Goal: Task Accomplishment & Management: Use online tool/utility

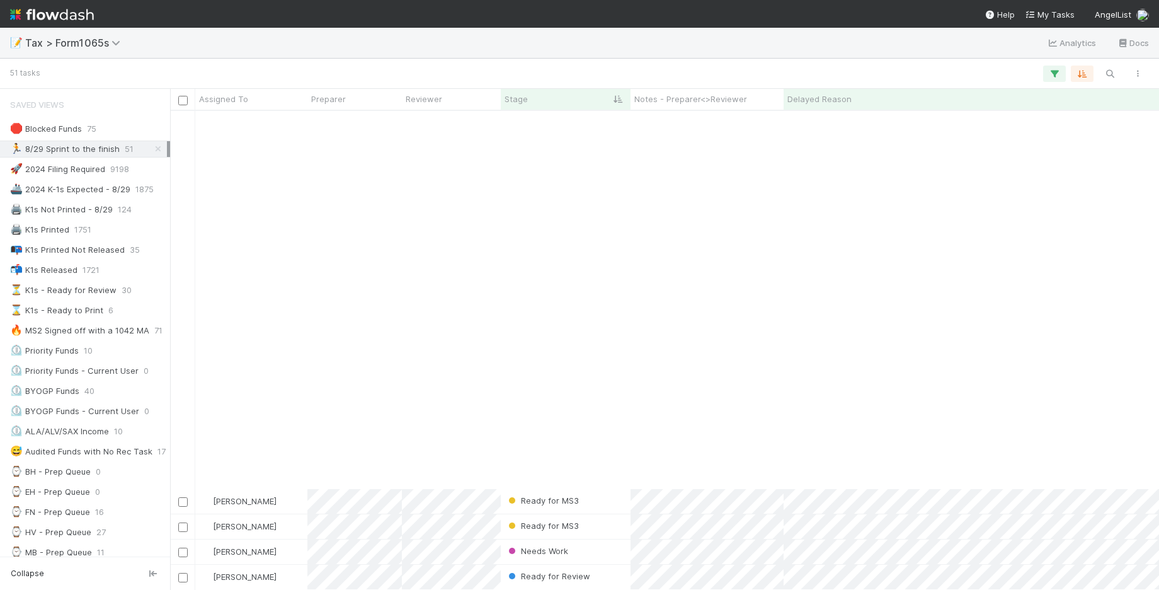
scroll to position [807, 0]
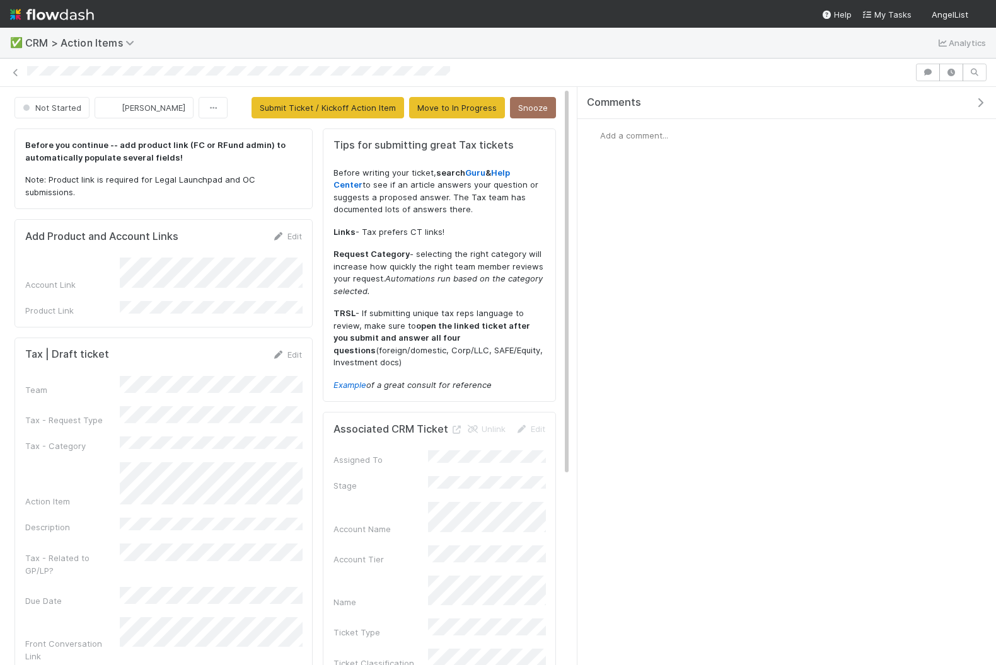
click at [802, 101] on icon "button" at bounding box center [979, 103] width 13 height 10
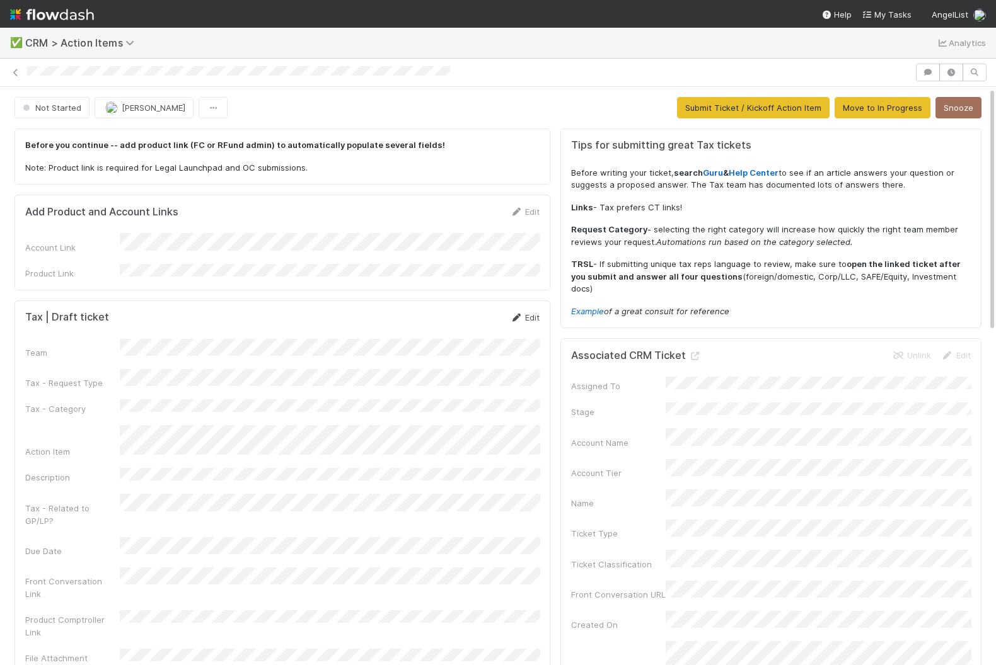
click at [527, 313] on link "Edit" at bounding box center [525, 318] width 30 height 10
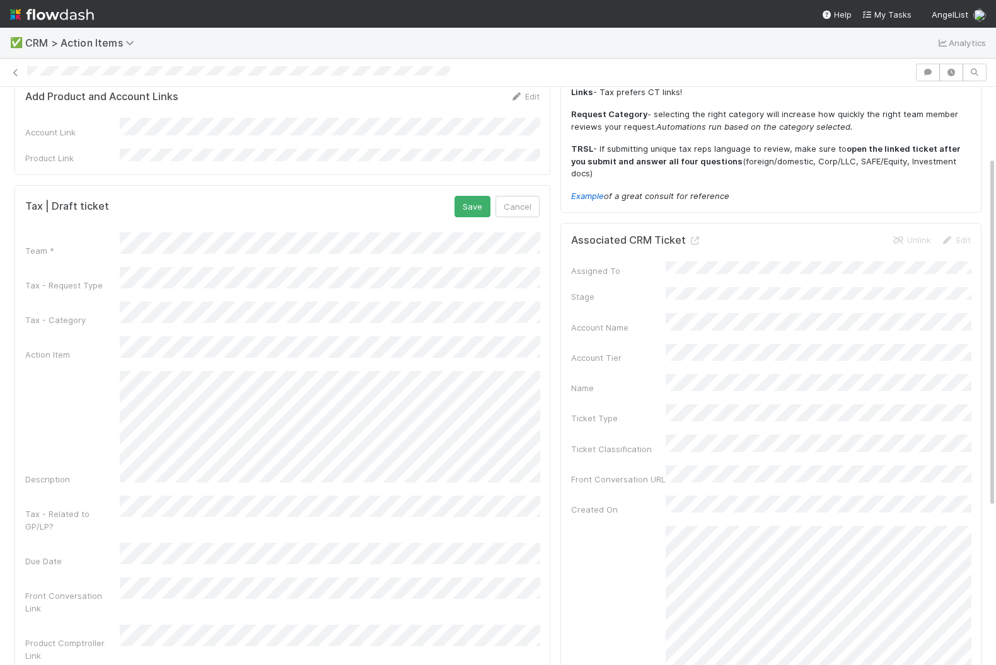
scroll to position [122, 0]
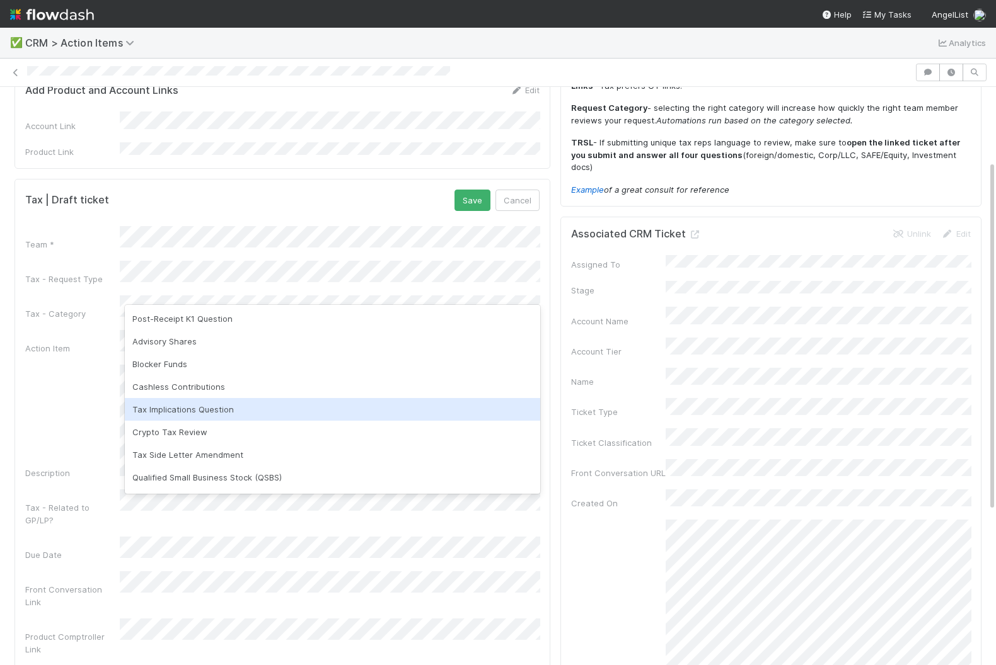
click at [192, 411] on div "Tax Implications Question" at bounding box center [332, 409] width 415 height 23
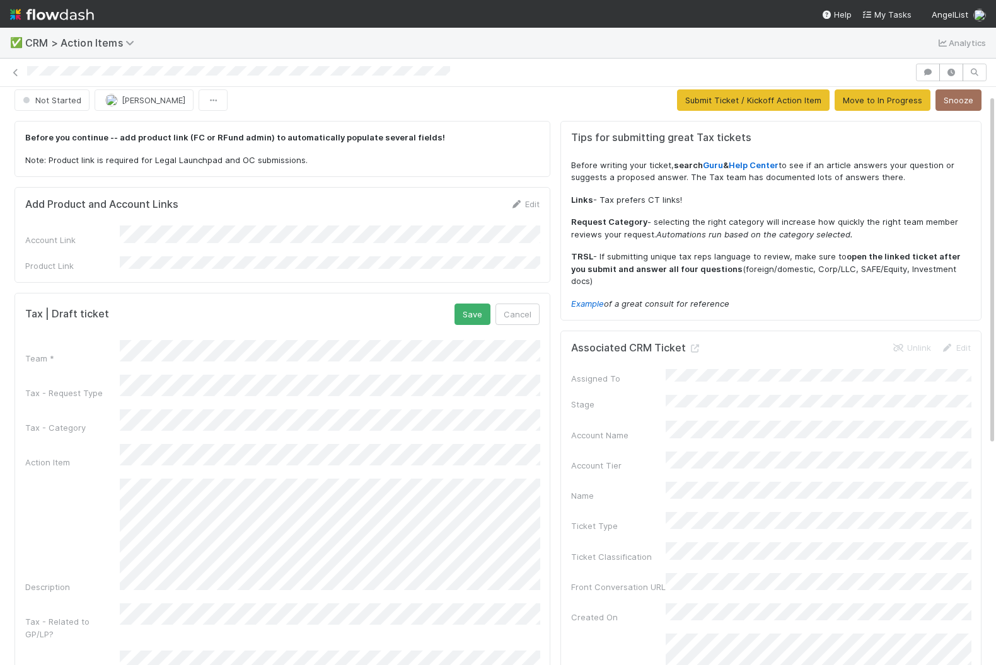
scroll to position [0, 0]
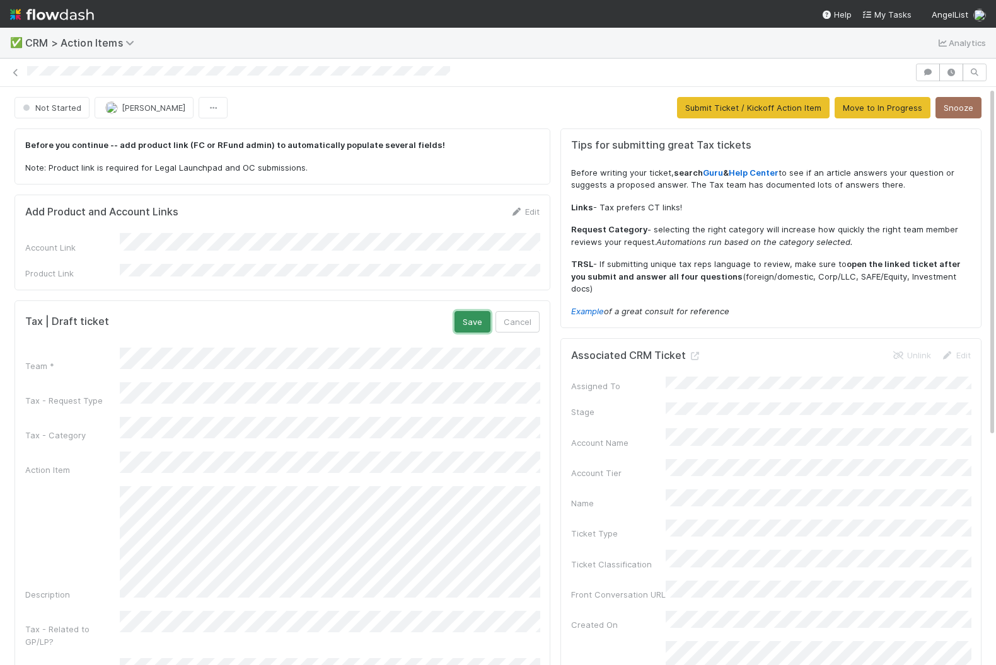
click at [485, 315] on button "Save" at bounding box center [472, 321] width 36 height 21
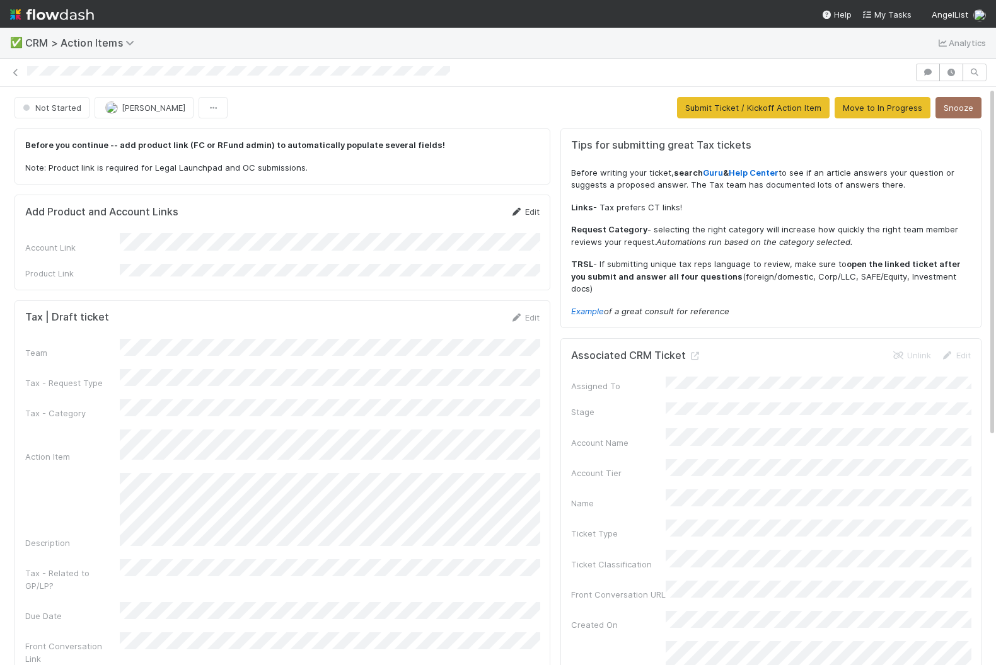
click at [531, 207] on link "Edit" at bounding box center [525, 212] width 30 height 10
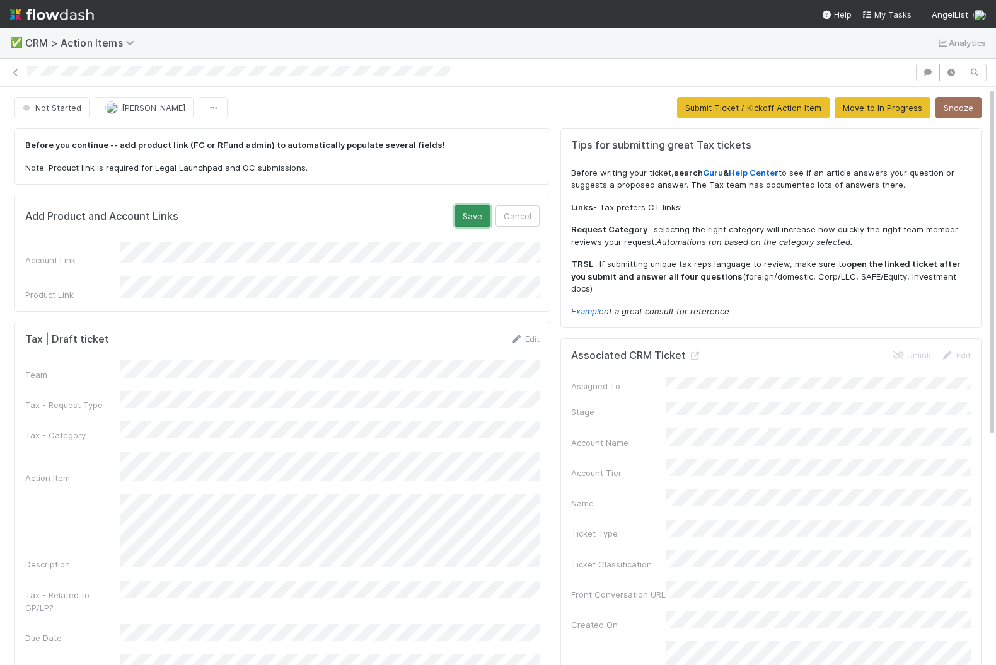
click at [471, 215] on button "Save" at bounding box center [472, 215] width 36 height 21
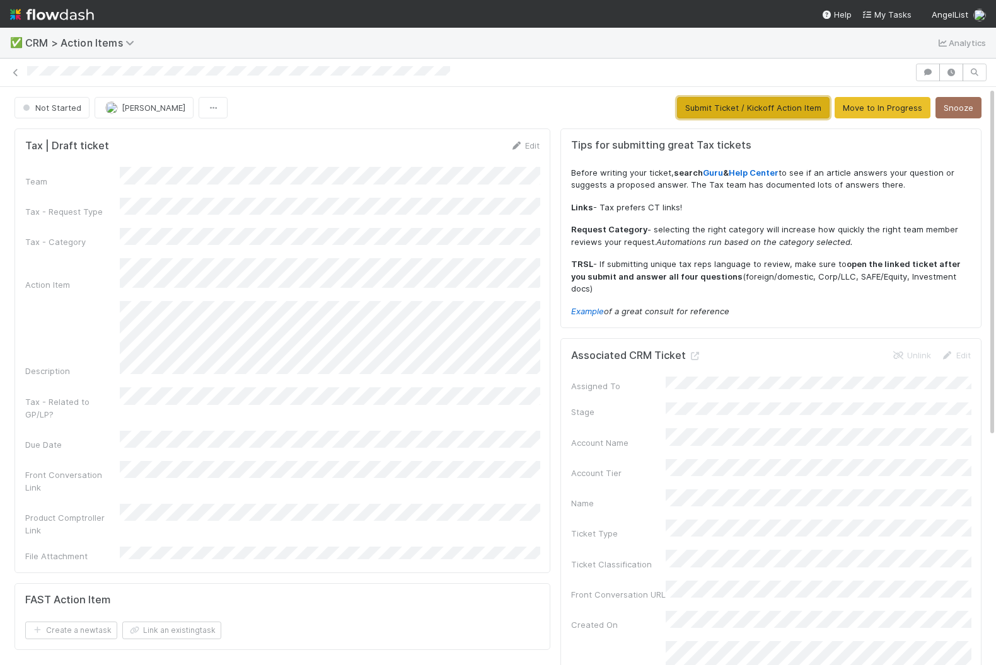
click at [731, 107] on button "Submit Ticket / Kickoff Action Item" at bounding box center [753, 107] width 152 height 21
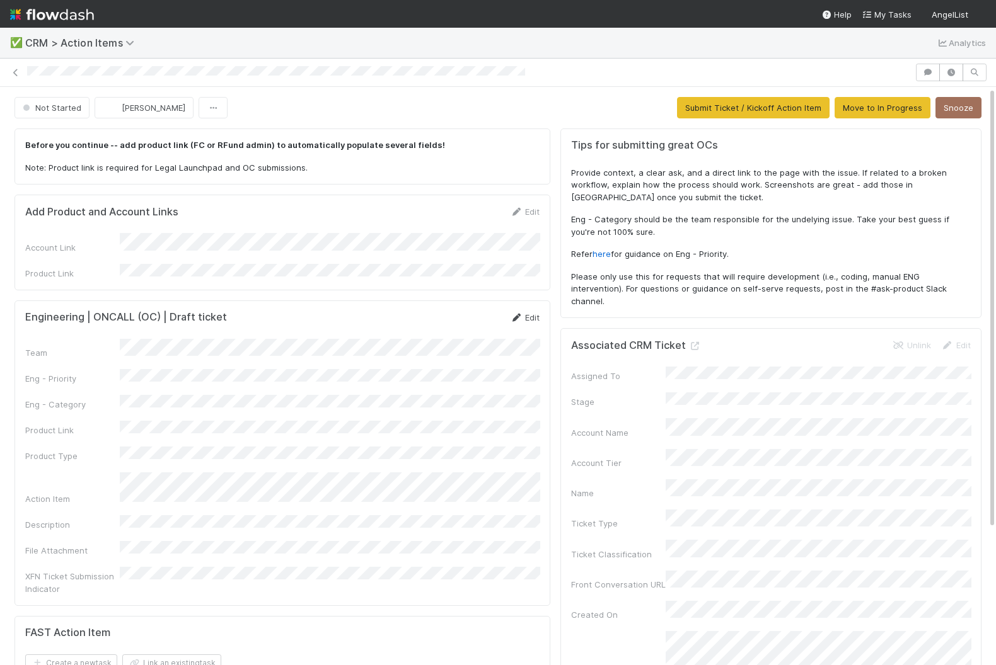
click at [529, 313] on link "Edit" at bounding box center [525, 318] width 30 height 10
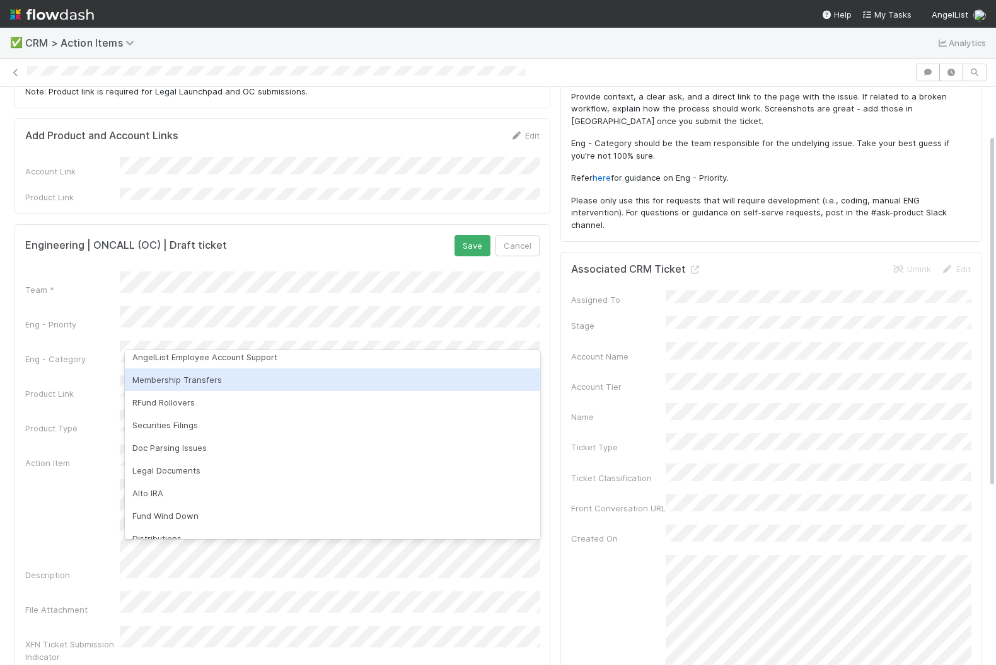
scroll to position [552, 0]
click at [247, 385] on div "Membership Transfers" at bounding box center [332, 379] width 415 height 23
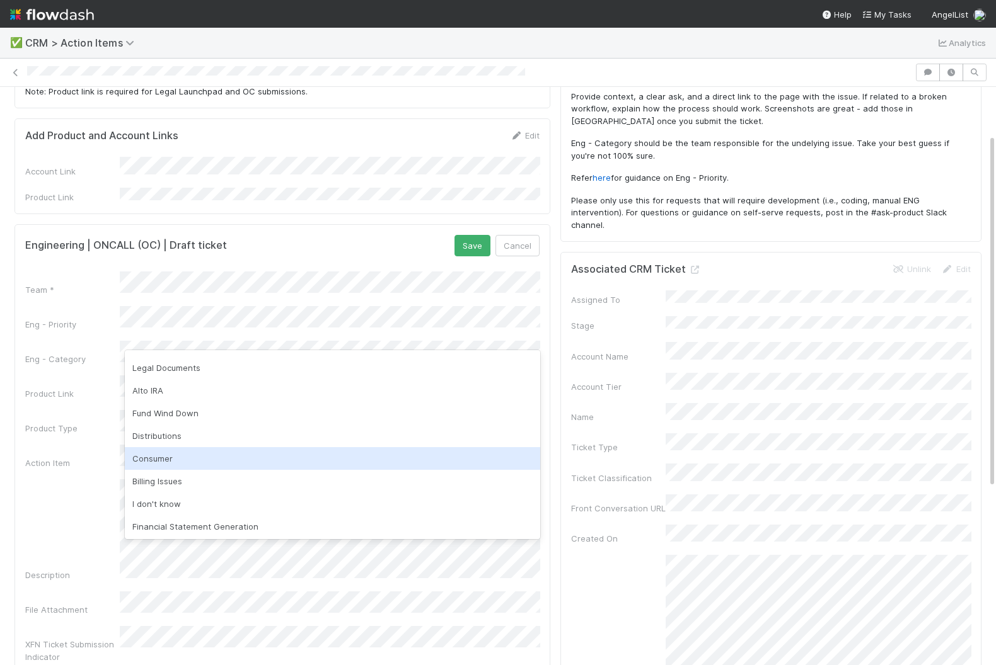
scroll to position [637, 0]
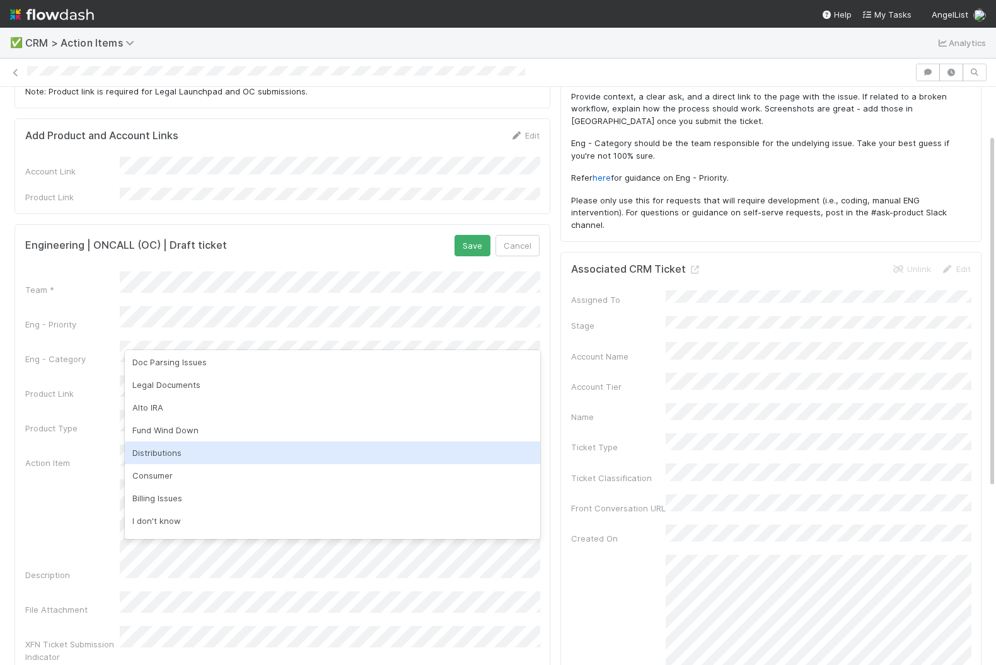
click at [269, 453] on div "Distributions" at bounding box center [332, 453] width 415 height 23
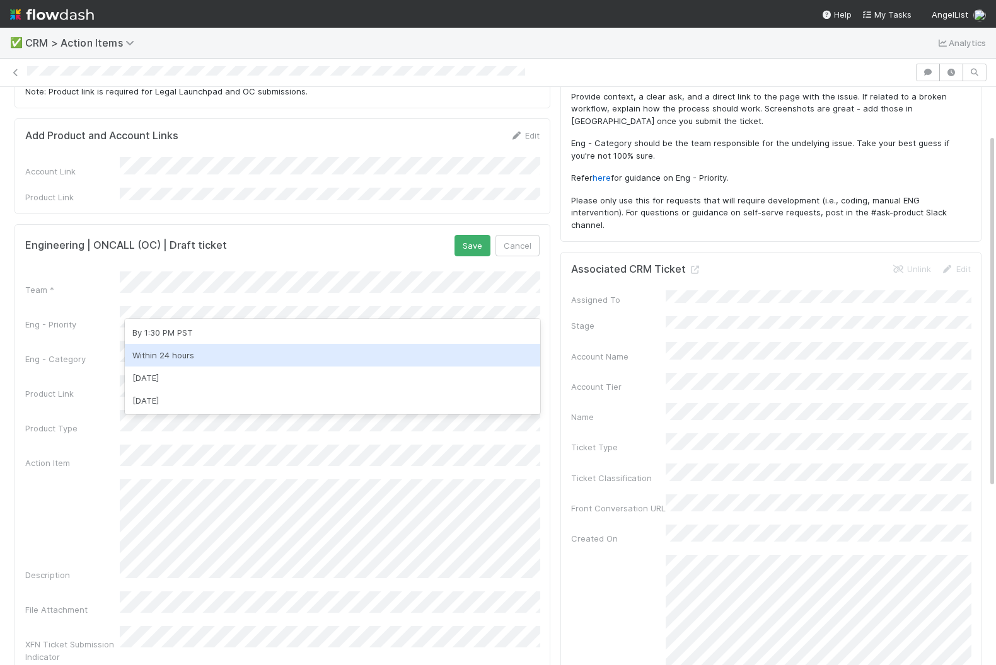
click at [278, 353] on div "Within 24 hours" at bounding box center [332, 355] width 415 height 23
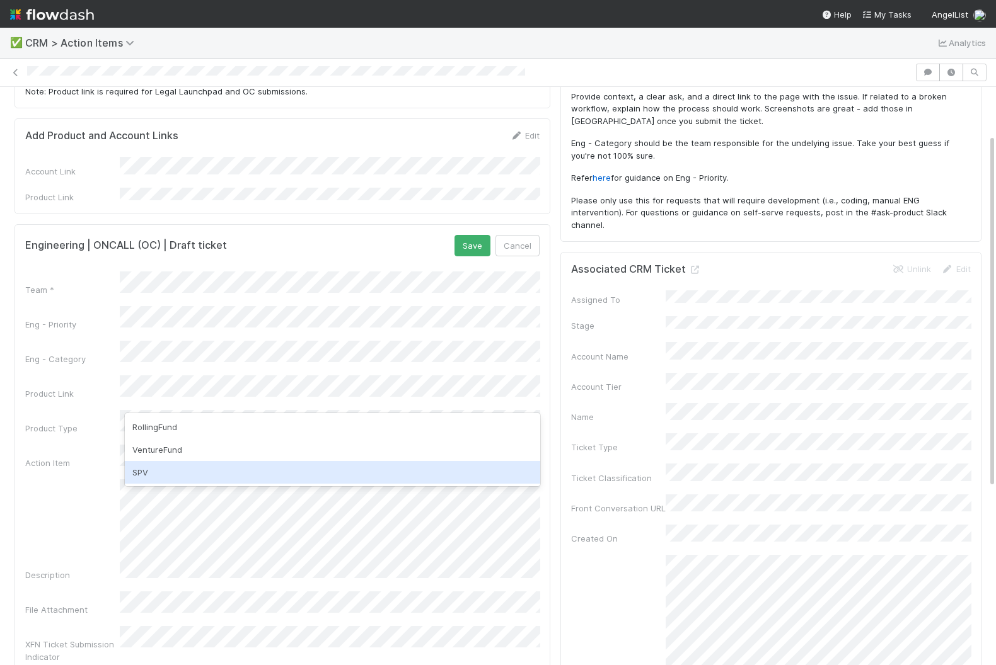
click at [296, 468] on div "SPV" at bounding box center [332, 472] width 415 height 23
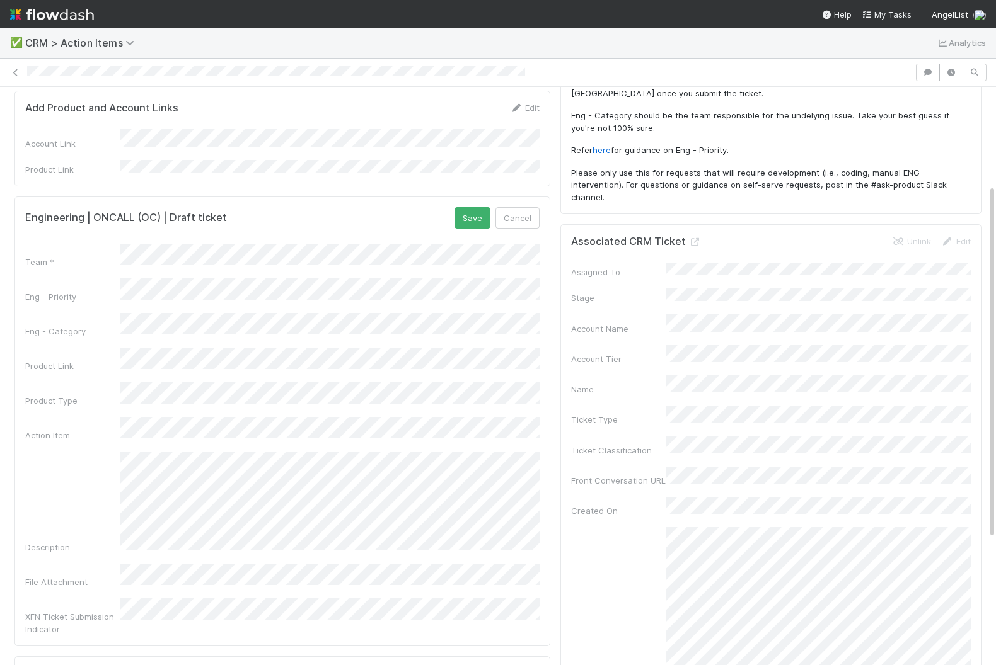
scroll to position [0, 0]
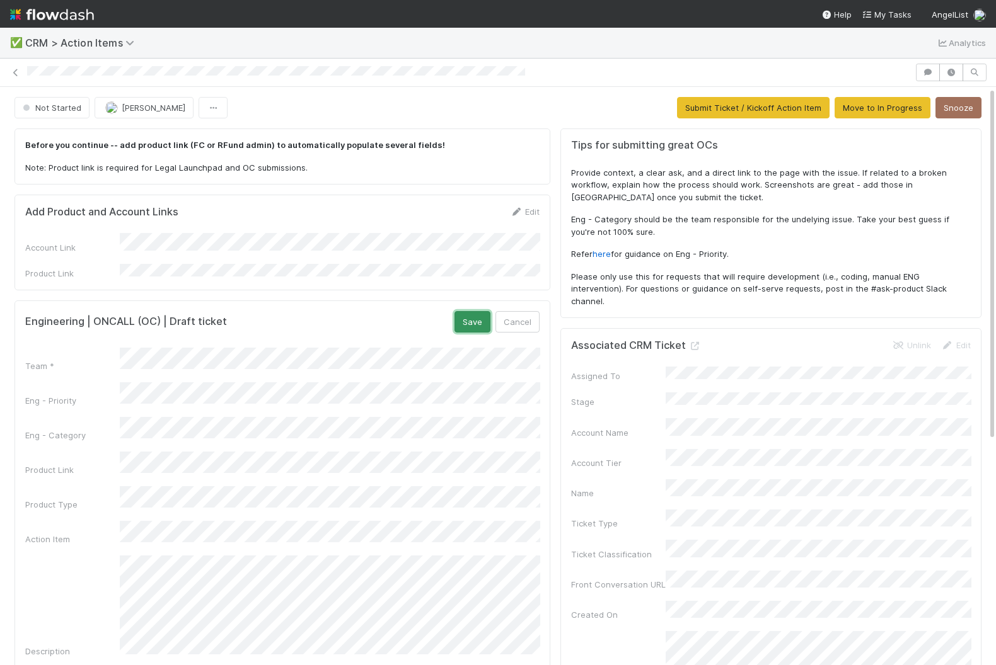
click at [470, 317] on button "Save" at bounding box center [472, 321] width 36 height 21
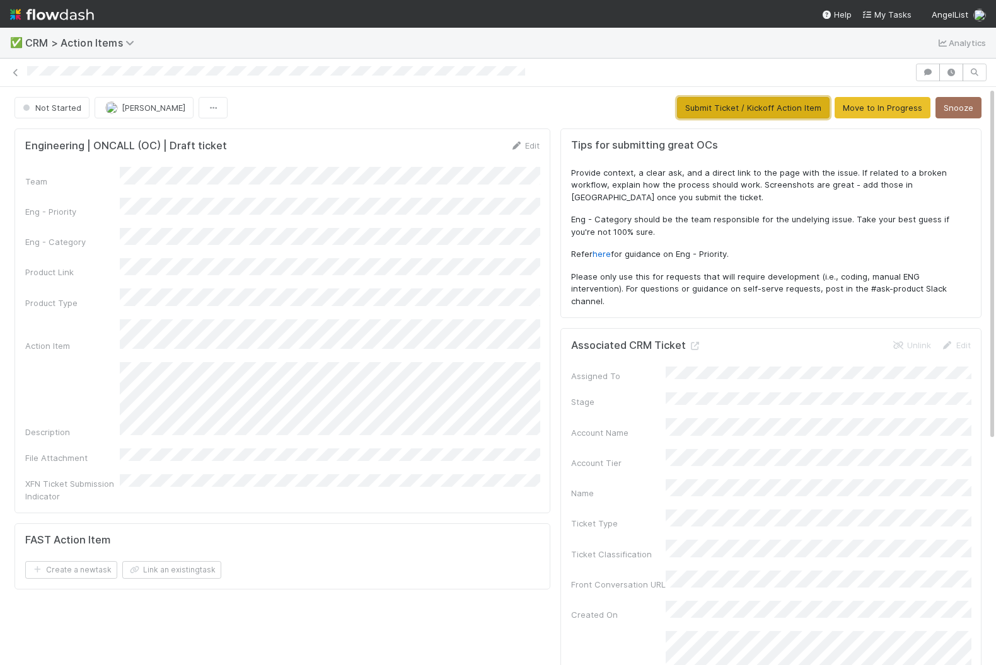
click at [718, 103] on button "Submit Ticket / Kickoff Action Item" at bounding box center [753, 107] width 152 height 21
